Goal: Book appointment/travel/reservation

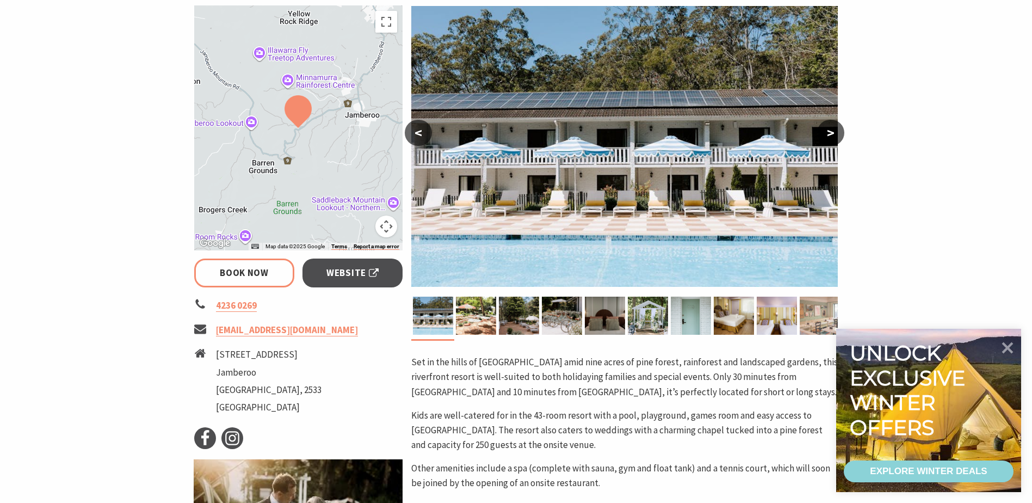
scroll to position [218, 0]
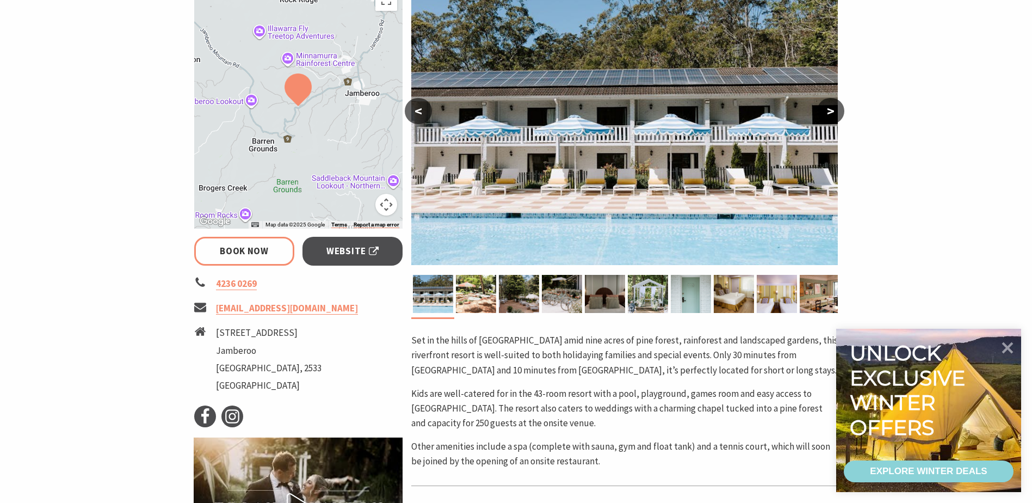
select select "3"
select select "2"
click at [839, 106] on button ">" at bounding box center [830, 111] width 27 height 26
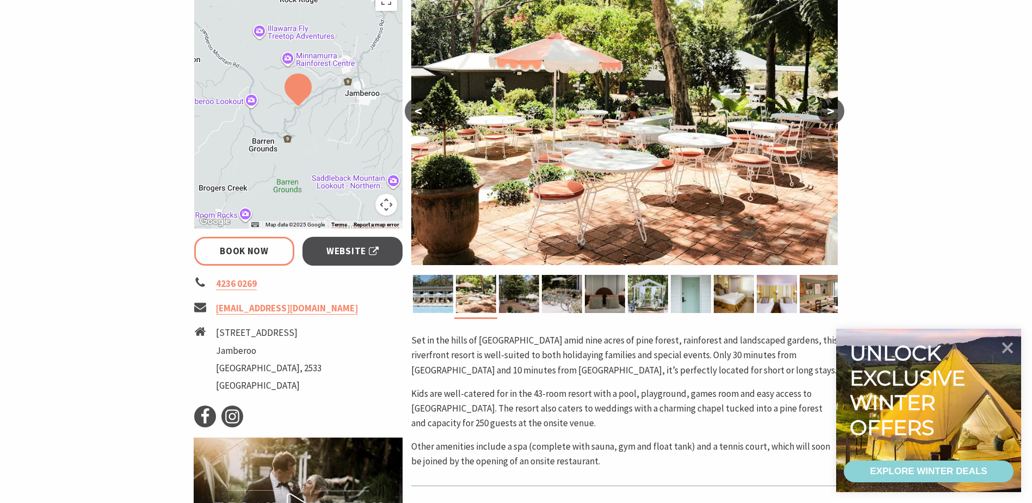
drag, startPoint x: 837, startPoint y: 108, endPoint x: 855, endPoint y: 139, distance: 35.4
click at [853, 139] on section "Home Stay Resorts The Lodge [GEOGRAPHIC_DATA] The [GEOGRAPHIC_DATA] and Spa Boo…" at bounding box center [516, 303] width 1032 height 925
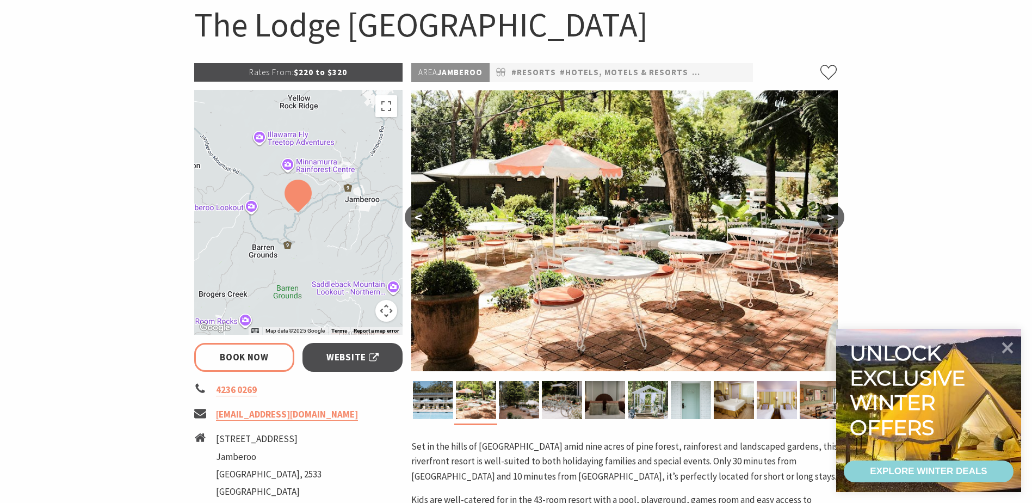
scroll to position [109, 0]
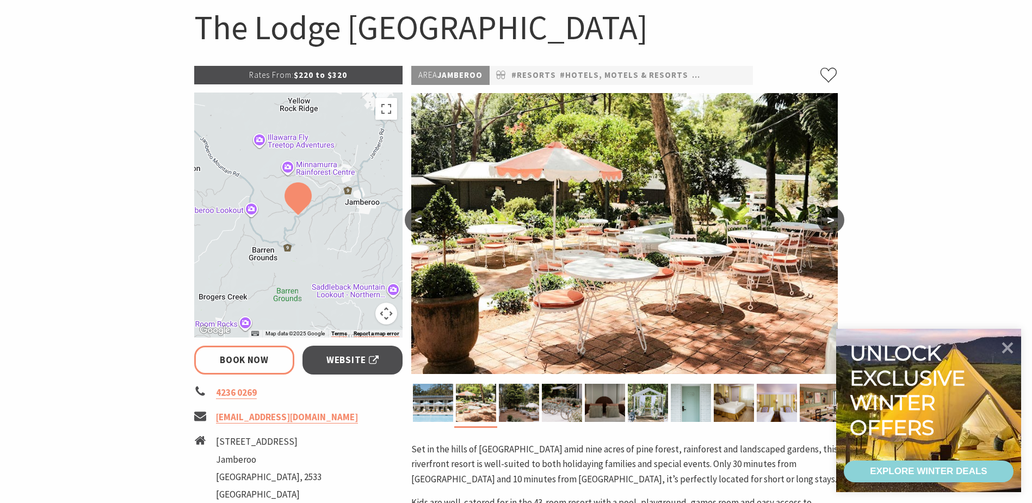
click at [834, 220] on button ">" at bounding box center [830, 220] width 27 height 26
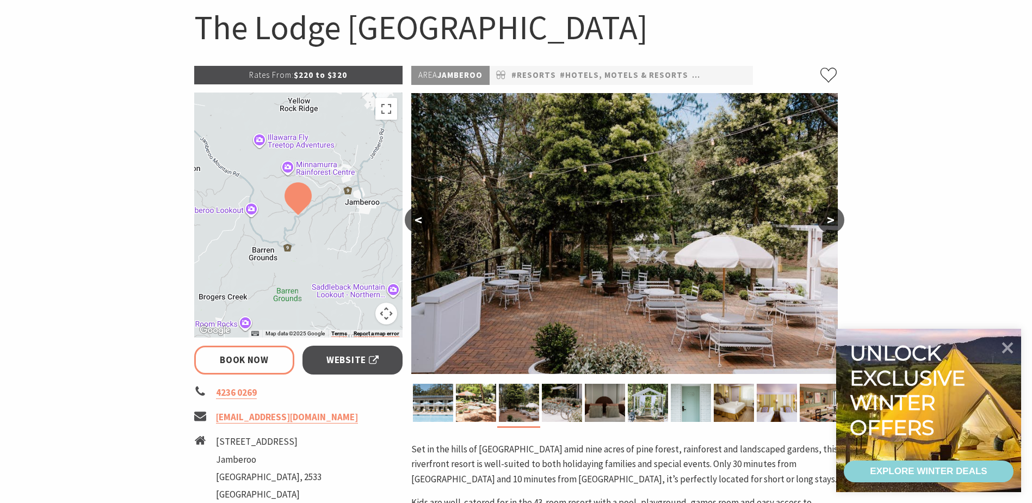
click at [834, 220] on button ">" at bounding box center [830, 220] width 27 height 26
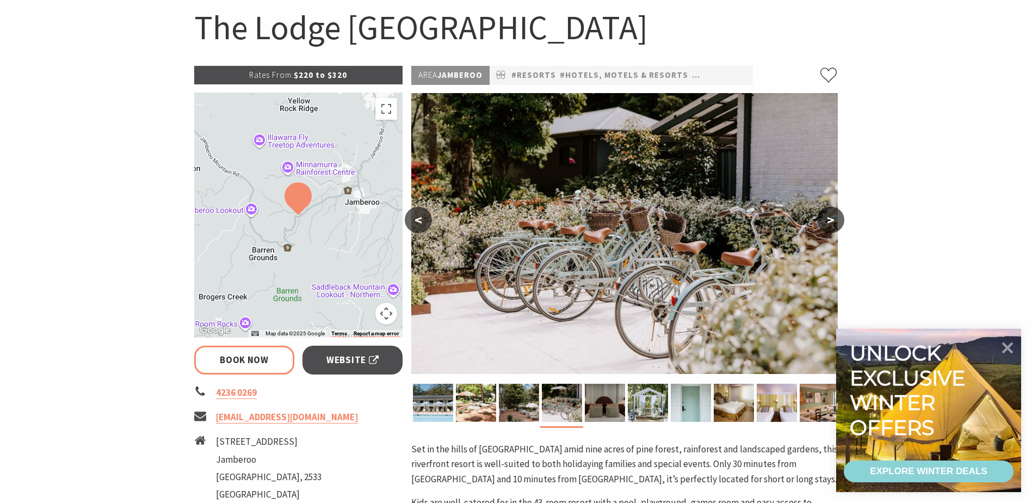
click at [834, 220] on button ">" at bounding box center [830, 220] width 27 height 26
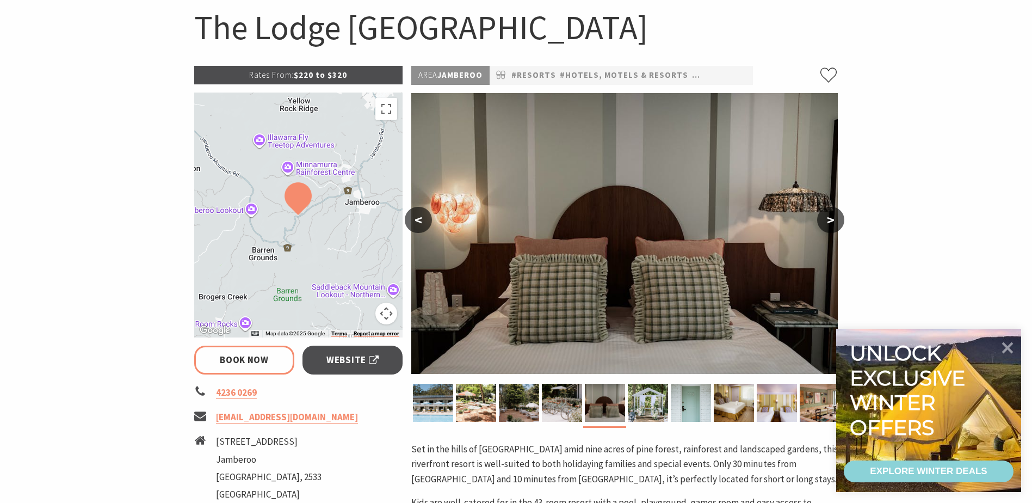
click at [834, 220] on button ">" at bounding box center [830, 220] width 27 height 26
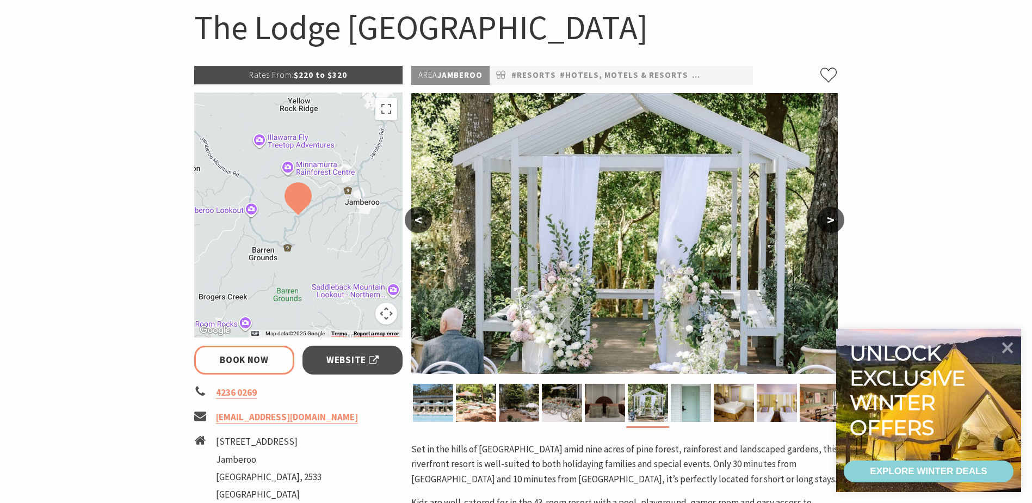
click at [834, 220] on button ">" at bounding box center [830, 220] width 27 height 26
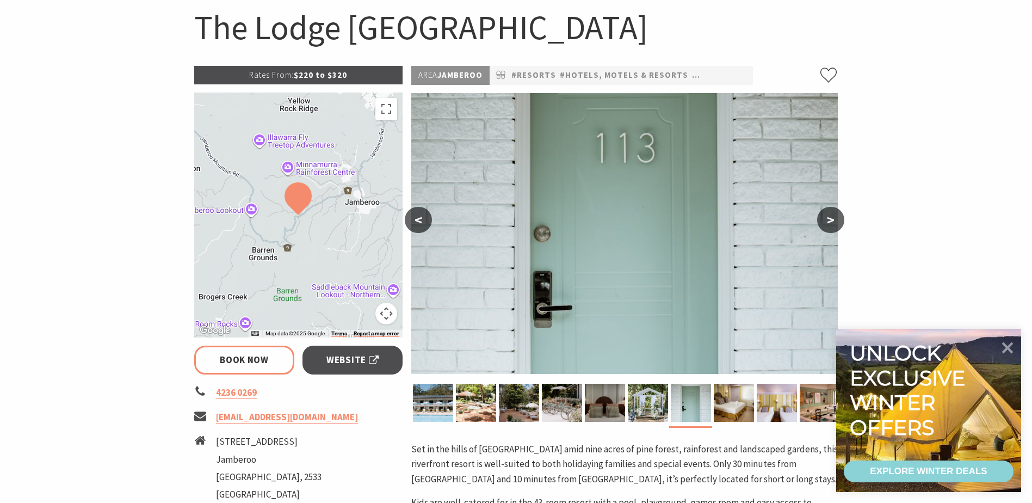
click at [834, 220] on button ">" at bounding box center [830, 220] width 27 height 26
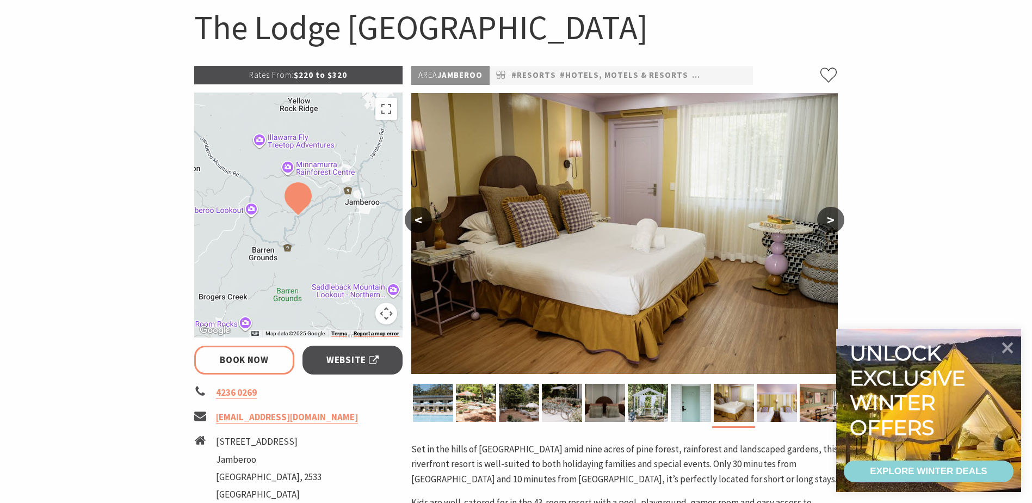
click at [834, 220] on button ">" at bounding box center [830, 220] width 27 height 26
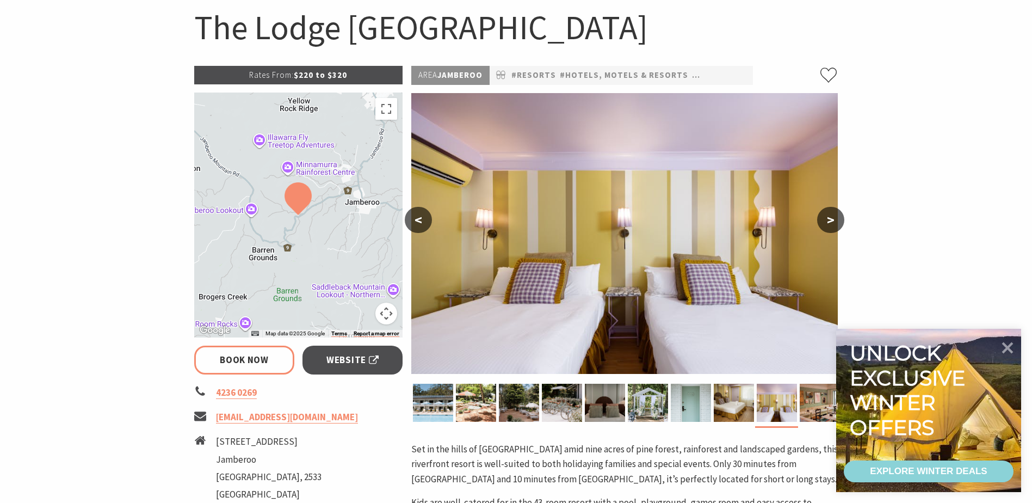
click at [834, 220] on button ">" at bounding box center [830, 220] width 27 height 26
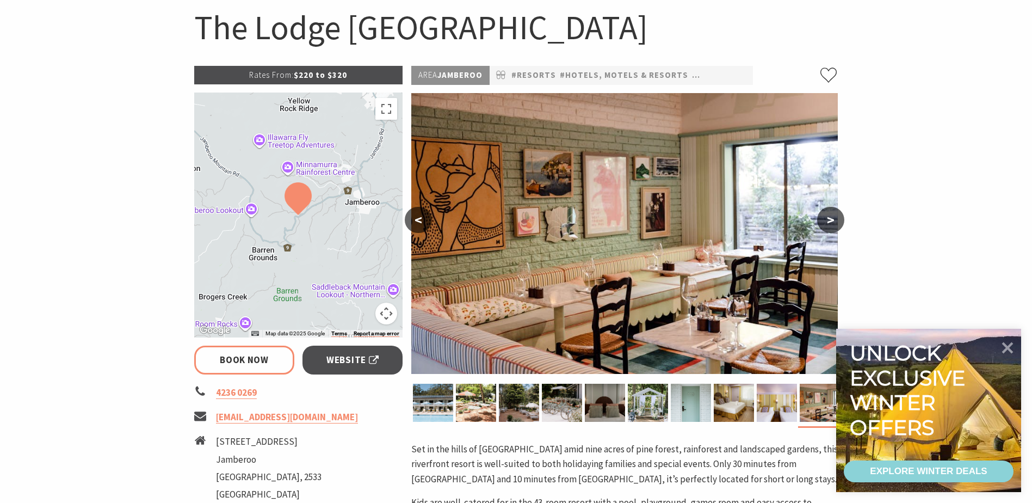
click at [834, 220] on button ">" at bounding box center [830, 220] width 27 height 26
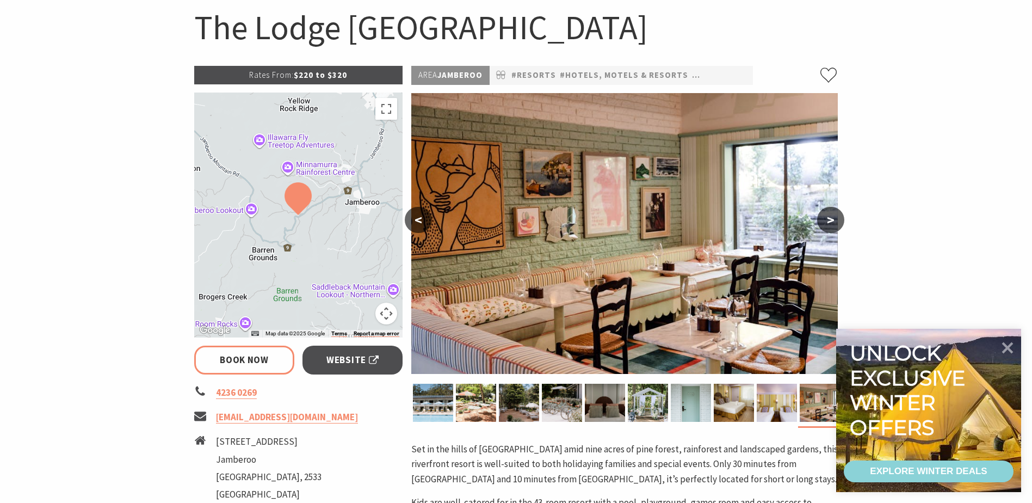
click at [834, 218] on button ">" at bounding box center [830, 220] width 27 height 26
click at [834, 217] on button ">" at bounding box center [830, 220] width 27 height 26
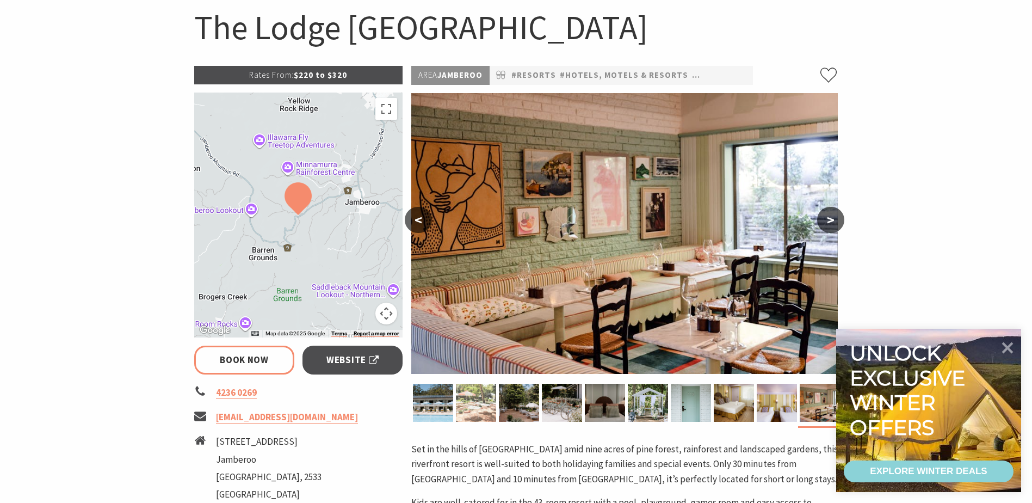
click at [472, 407] on img at bounding box center [476, 403] width 40 height 38
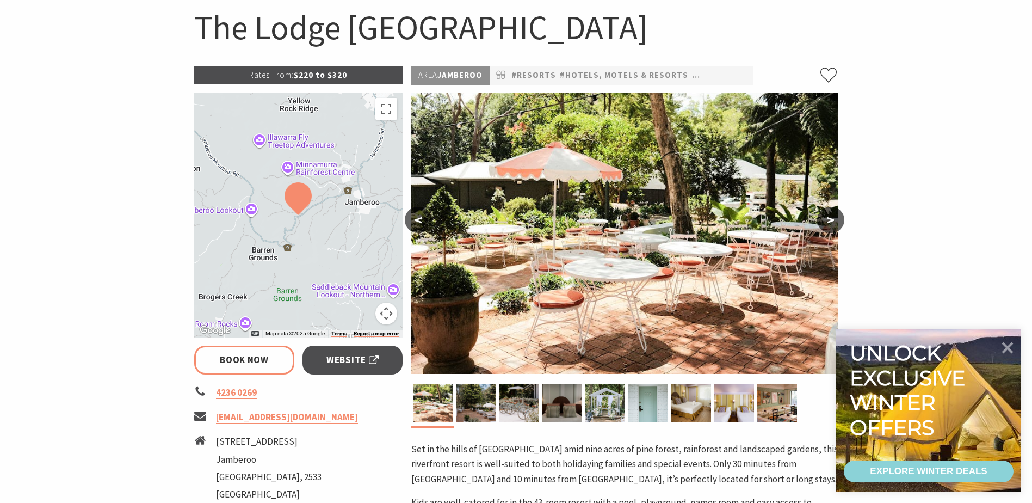
select select "3"
